Goal: Find contact information: Find contact information

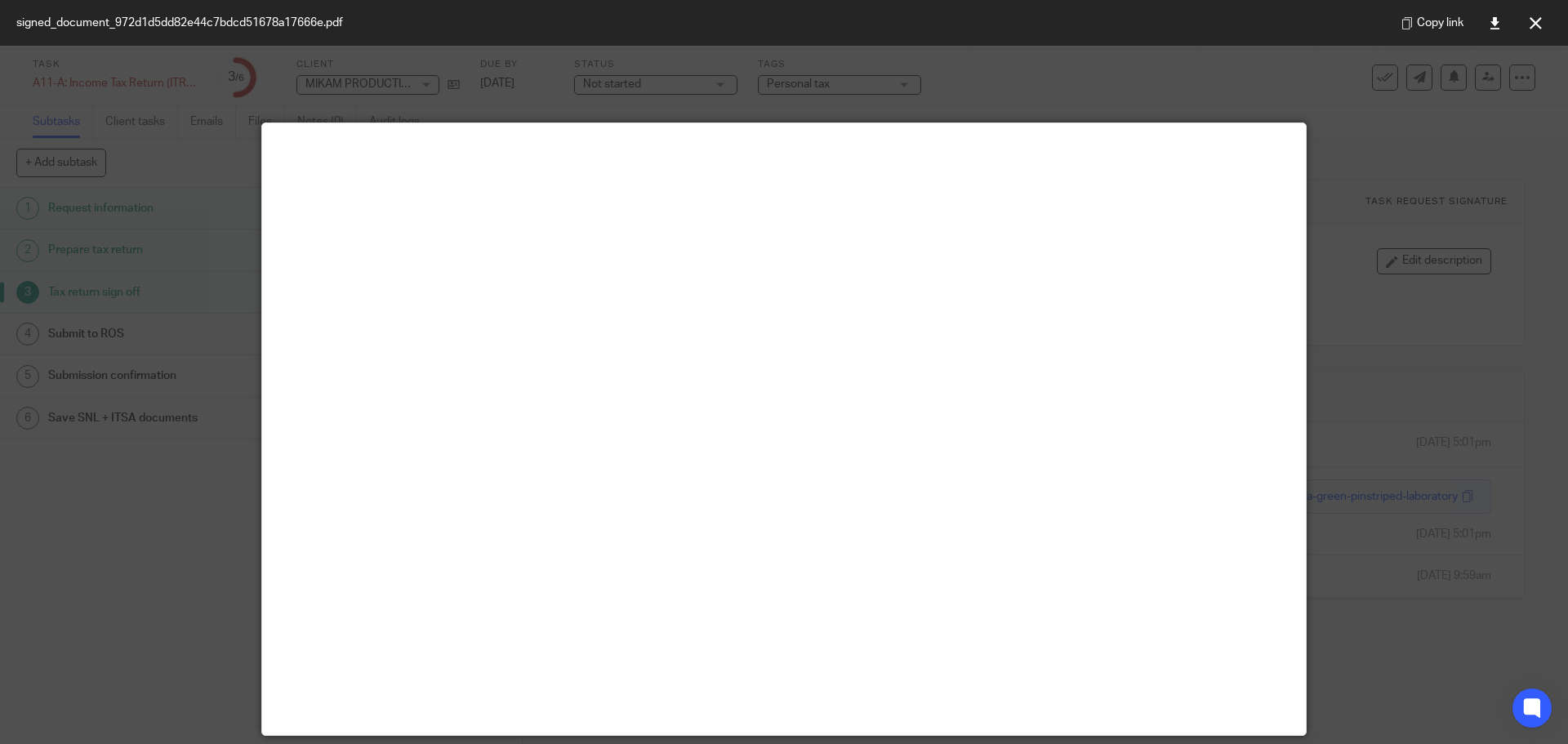
click at [607, 74] on div at bounding box center [784, 372] width 1568 height 744
drag, startPoint x: 1534, startPoint y: 22, endPoint x: 1162, endPoint y: 89, distance: 378.0
click at [1529, 22] on icon at bounding box center [1536, 23] width 13 height 13
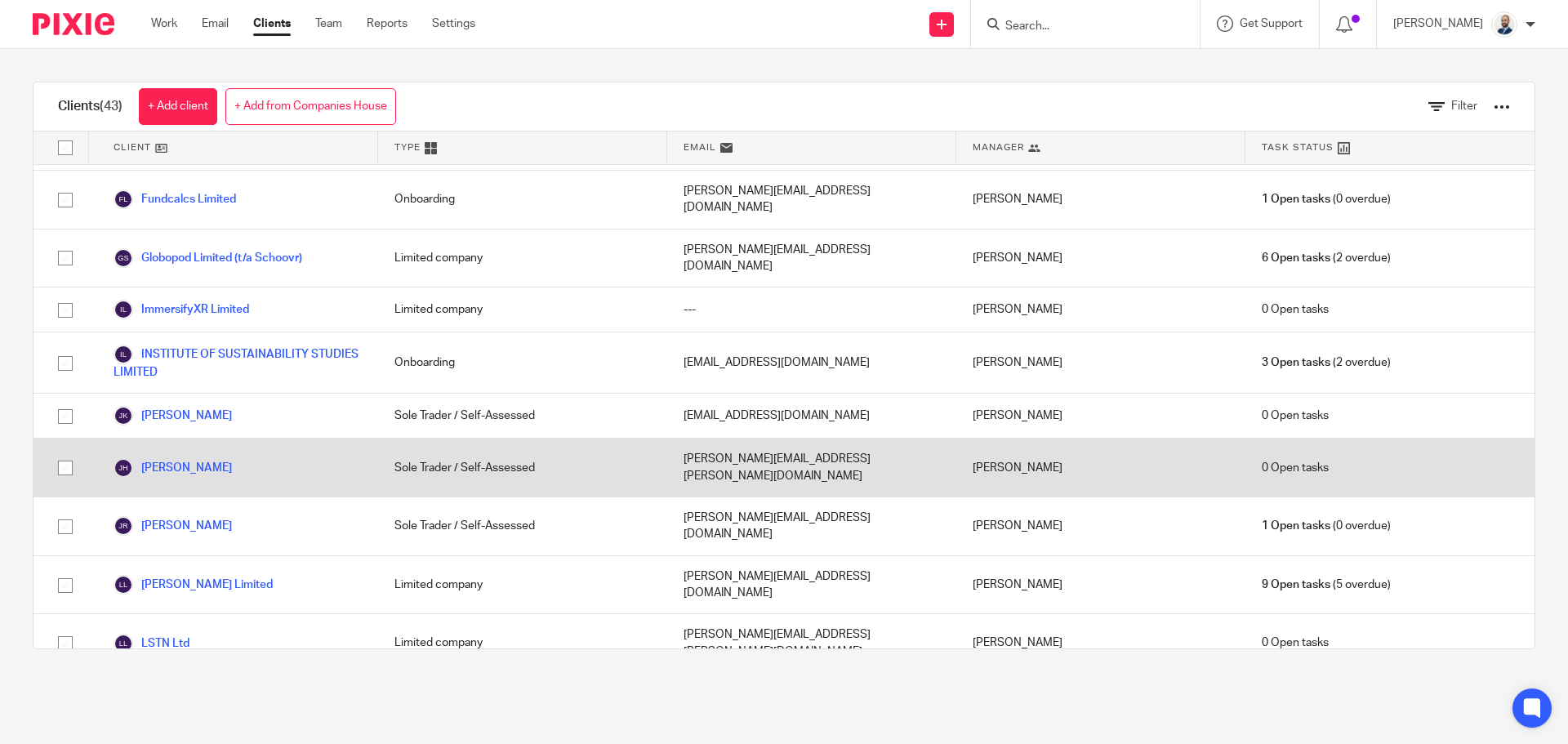
scroll to position [980, 0]
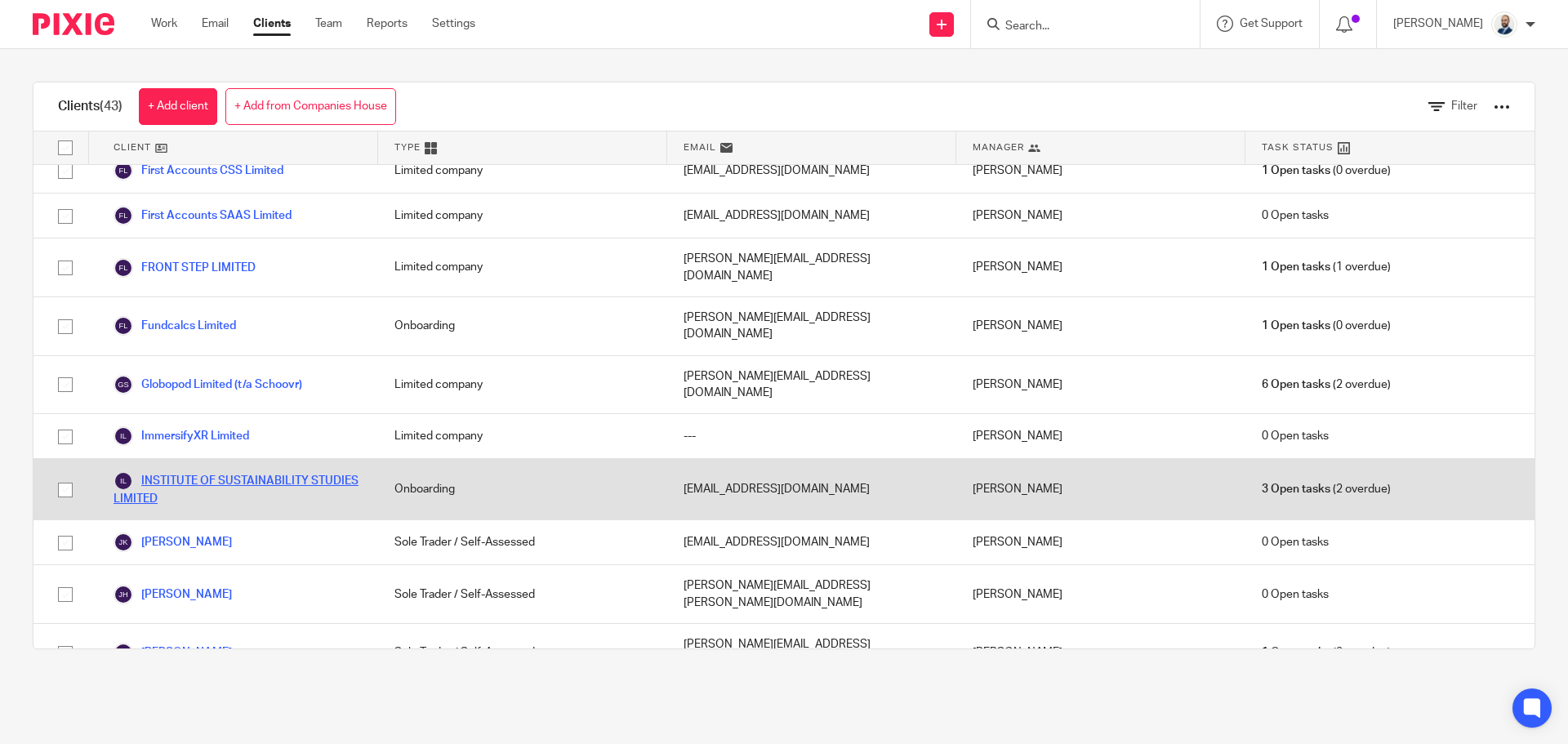
click at [188, 471] on link "INSTITUTE OF SUSTAINABILITY STUDIES LIMITED" at bounding box center [237, 489] width 249 height 36
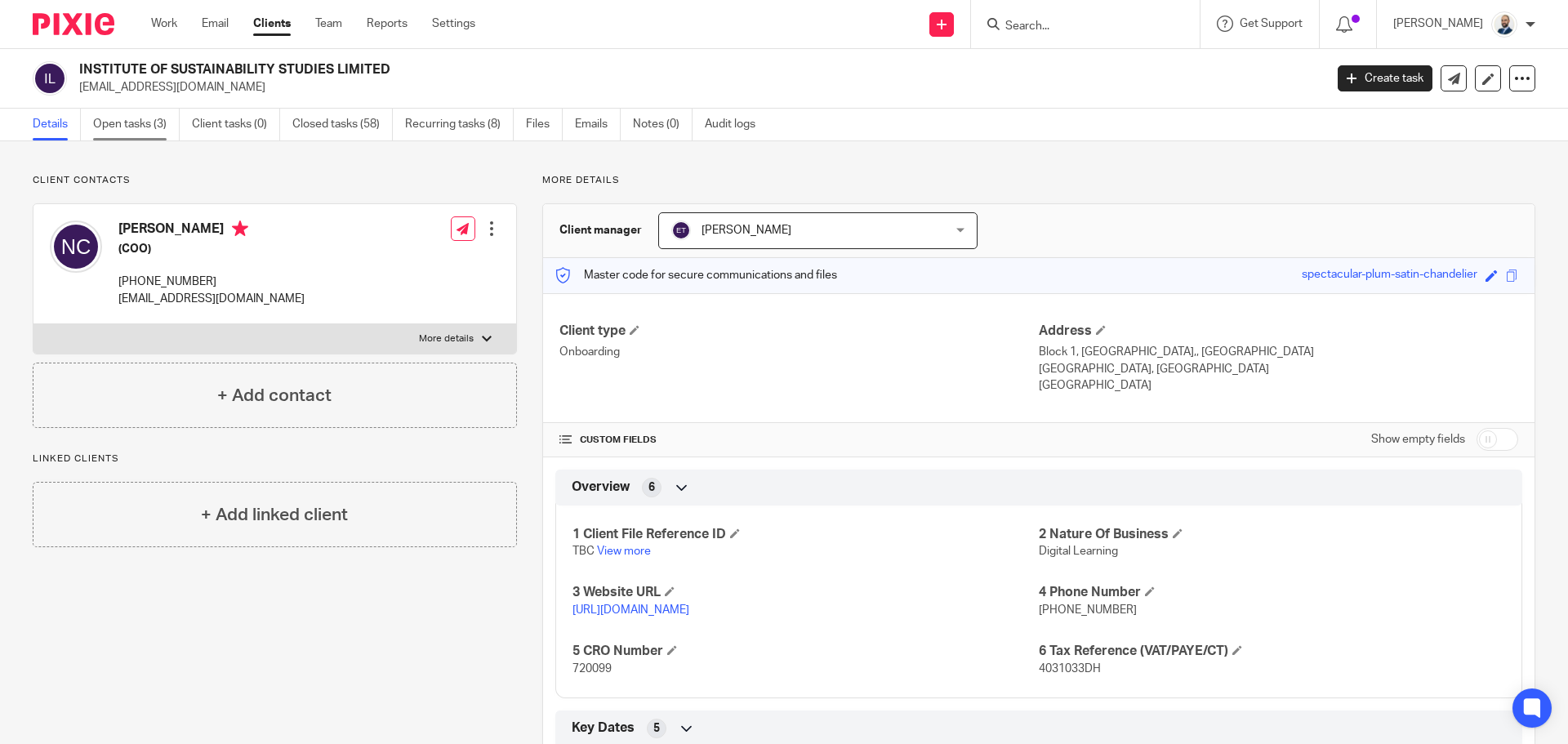
click at [139, 129] on link "Open tasks (3)" at bounding box center [136, 124] width 86 height 31
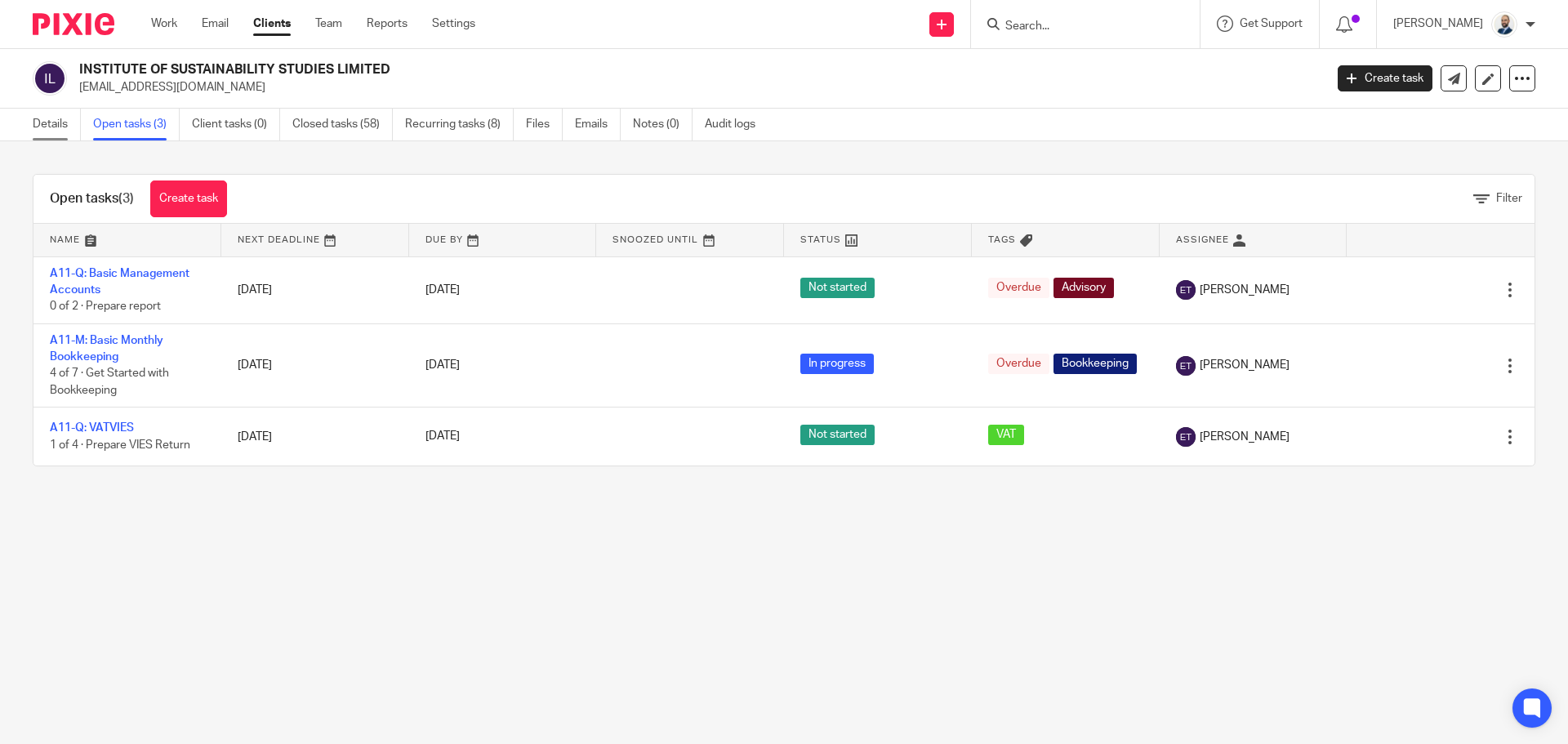
click at [49, 131] on link "Details" at bounding box center [57, 124] width 48 height 31
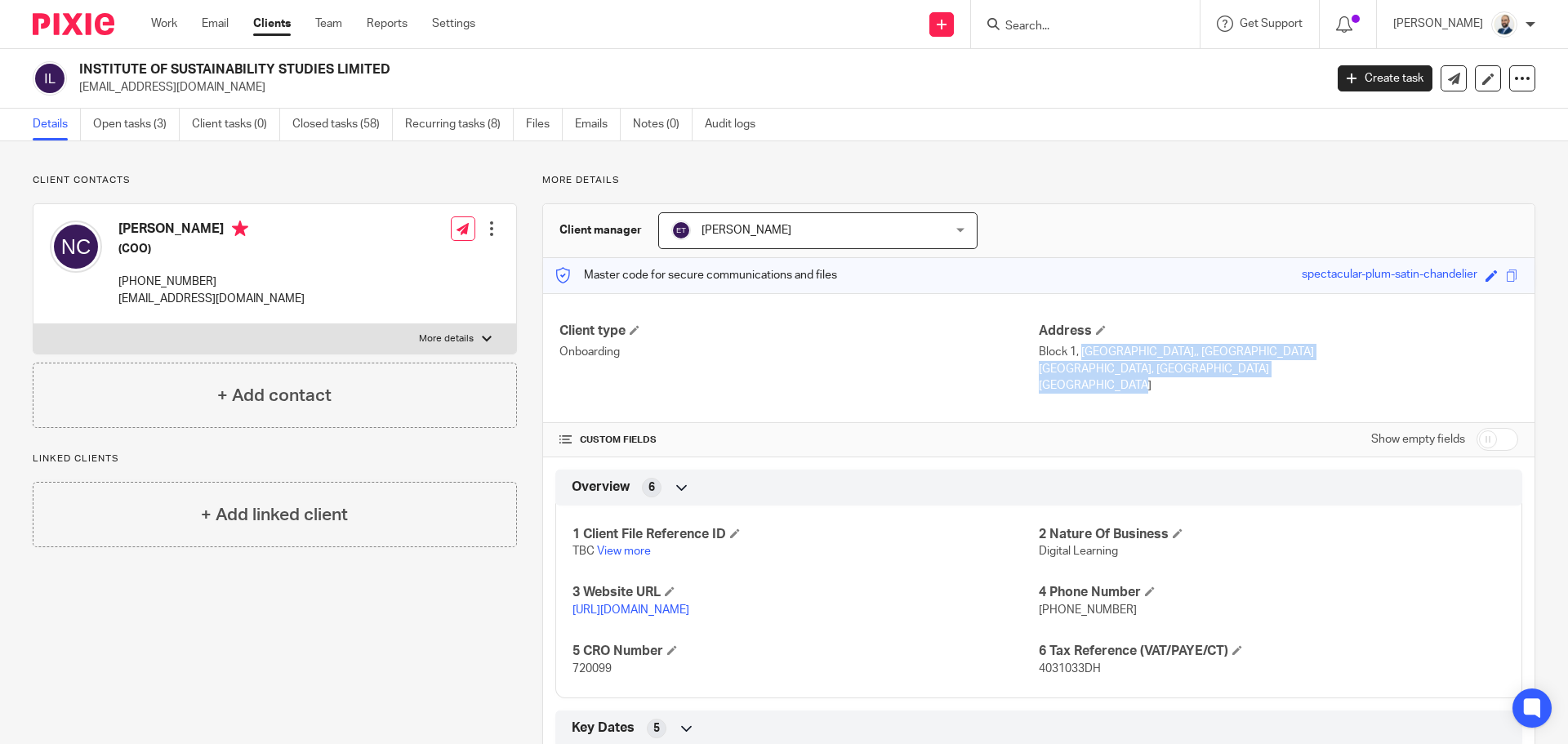
drag, startPoint x: 1082, startPoint y: 388, endPoint x: 1030, endPoint y: 348, distance: 65.6
click at [1038, 348] on div "Address Block 1, [GEOGRAPHIC_DATA],, [GEOGRAPHIC_DATA] [GEOGRAPHIC_DATA], [GEOG…" at bounding box center [1278, 358] width 479 height 72
copy div "[STREET_ADDRESS]"
drag, startPoint x: 248, startPoint y: 276, endPoint x: 118, endPoint y: 276, distance: 130.0
click at [118, 276] on p "+353 (0) 876371260" at bounding box center [211, 282] width 186 height 16
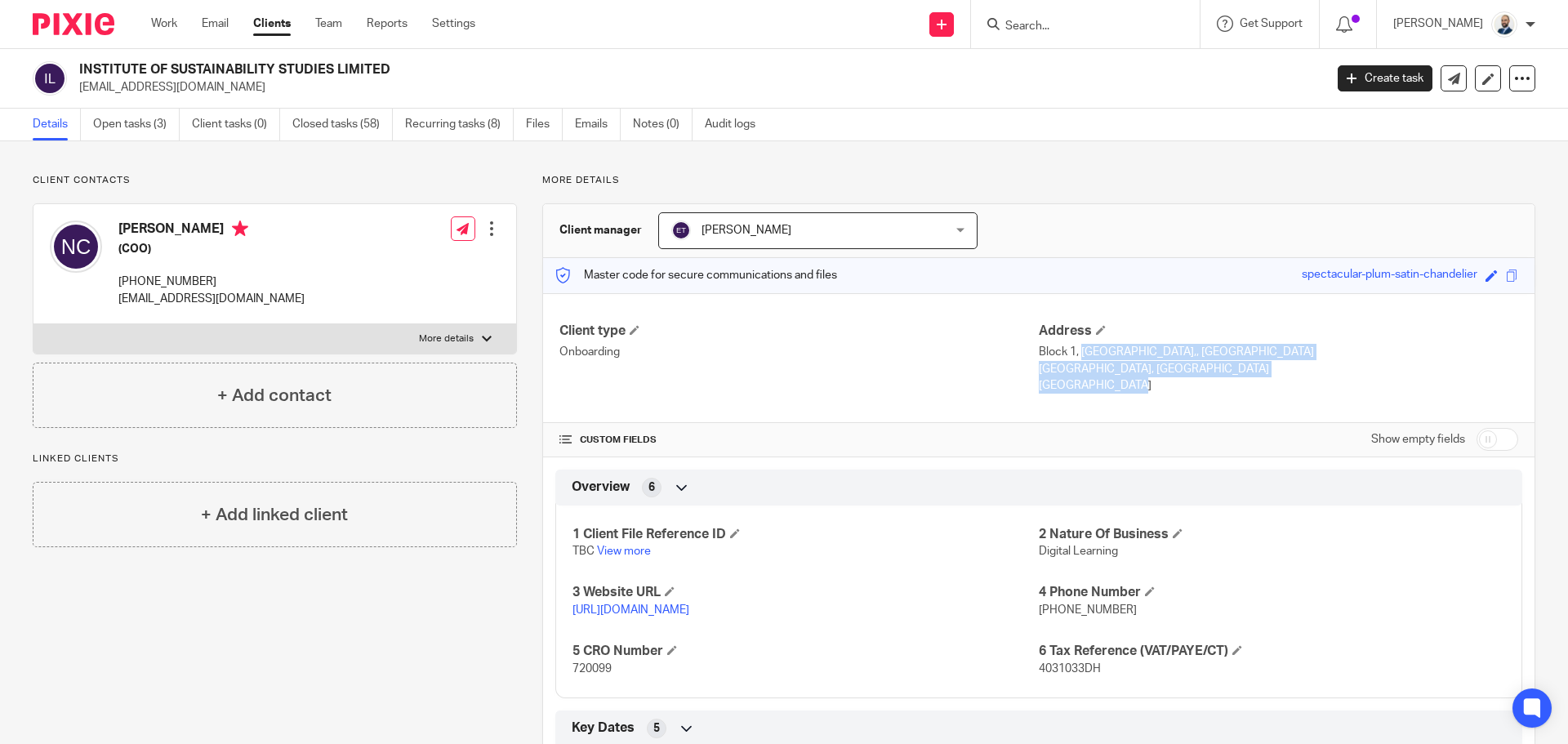
copy p "+353 (0) 876371260"
click at [277, 29] on link "Clients" at bounding box center [272, 23] width 38 height 16
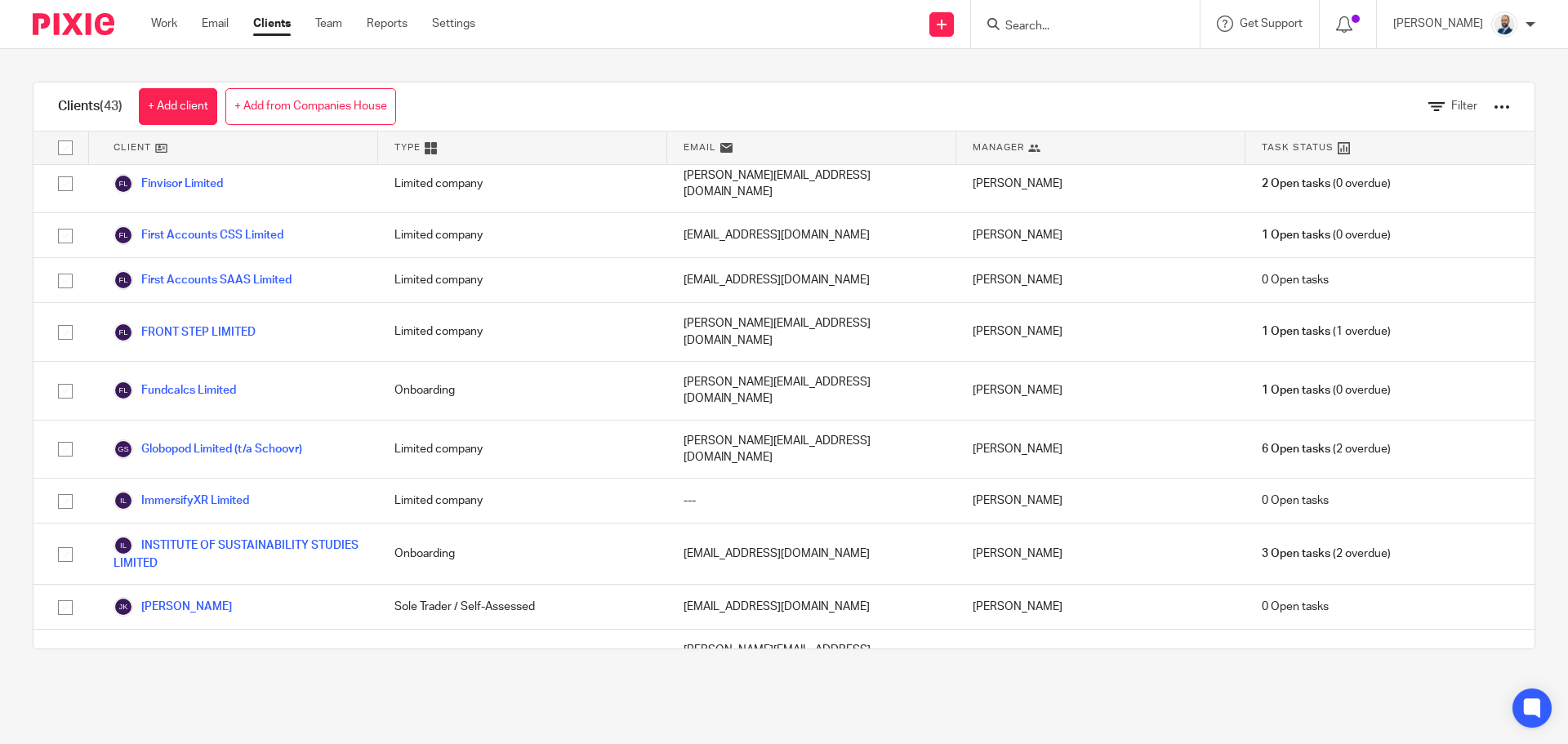
scroll to position [1530, 0]
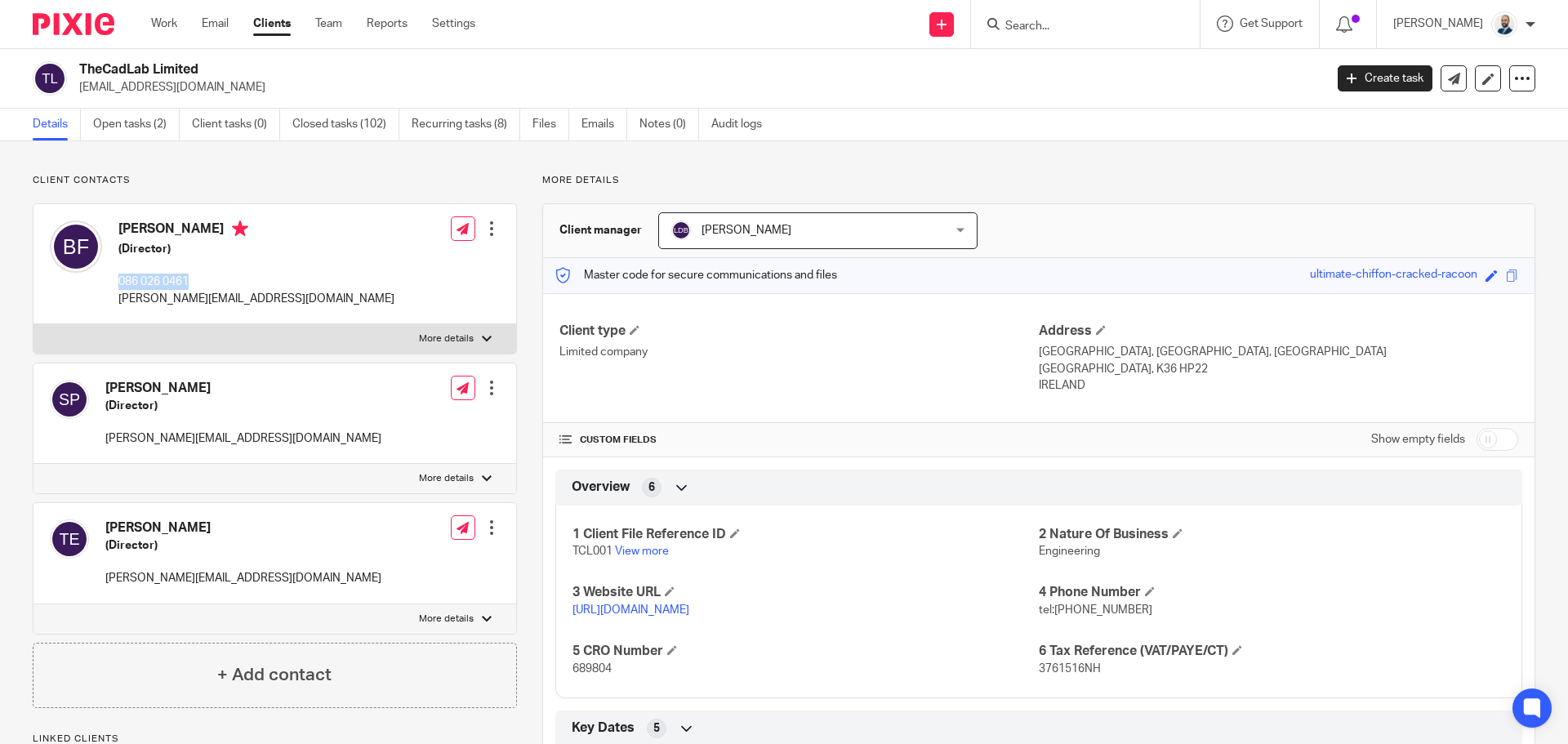
drag, startPoint x: 209, startPoint y: 276, endPoint x: 112, endPoint y: 274, distance: 97.0
click at [112, 274] on div "[PERSON_NAME] (Director) 086 026 0461 [PERSON_NAME][EMAIL_ADDRESS][DOMAIN_NAME]" at bounding box center [223, 264] width 345 height 103
copy p "086 026 0461"
drag, startPoint x: 1083, startPoint y: 385, endPoint x: 1029, endPoint y: 353, distance: 62.8
click at [1038, 353] on div "Address [GEOGRAPHIC_DATA], [GEOGRAPHIC_DATA], [GEOGRAPHIC_DATA] [GEOGRAPHIC_DAT…" at bounding box center [1278, 358] width 479 height 72
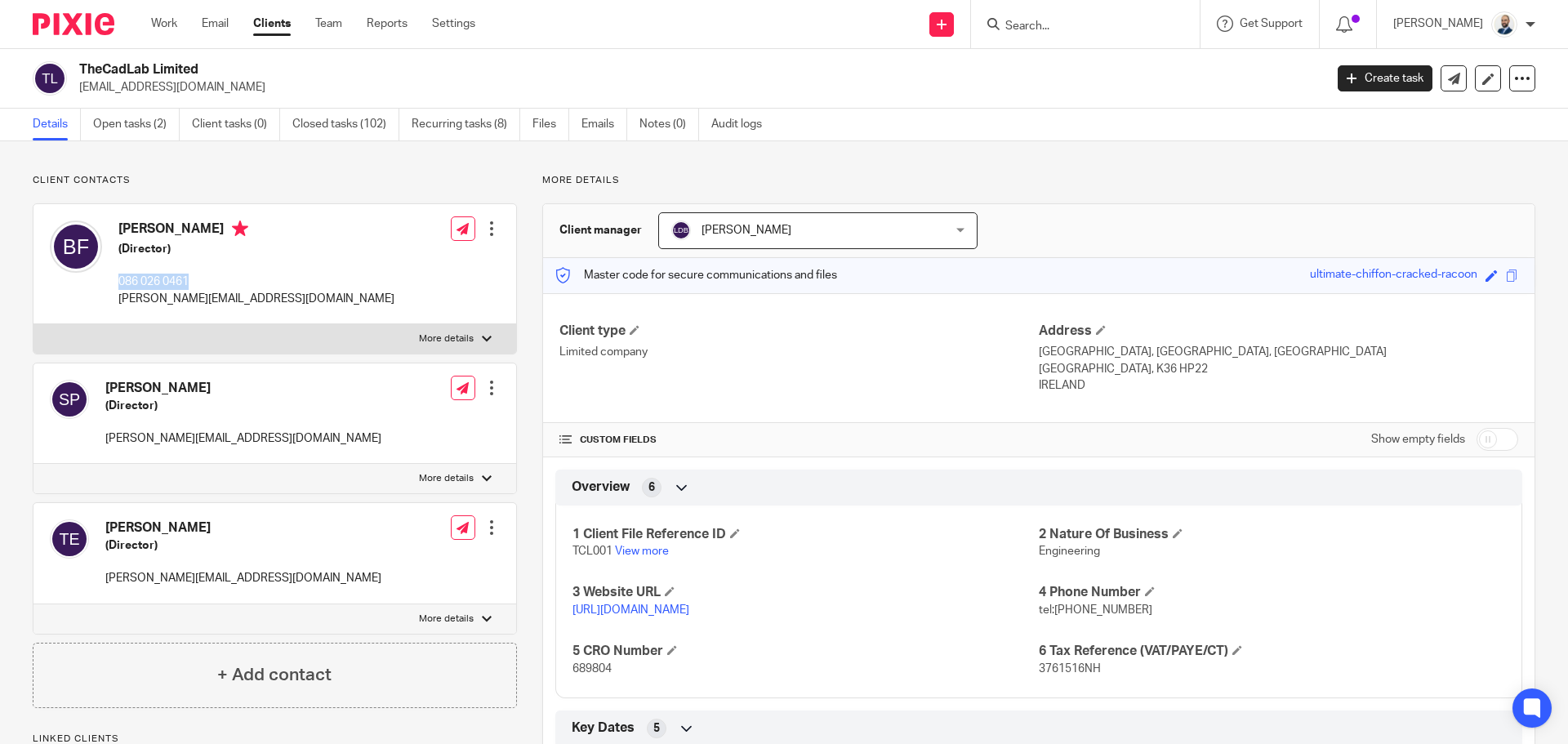
copy div "[GEOGRAPHIC_DATA], [GEOGRAPHIC_DATA], Donabate [GEOGRAPHIC_DATA], [GEOGRAPHIC_D…"
drag, startPoint x: 197, startPoint y: 276, endPoint x: 118, endPoint y: 276, distance: 79.0
click at [118, 276] on div "[PERSON_NAME] (Director) 086 026 0461 [PERSON_NAME][EMAIL_ADDRESS][DOMAIN_NAME]" at bounding box center [223, 264] width 345 height 103
copy p "086 026 0461"
